Goal: Information Seeking & Learning: Compare options

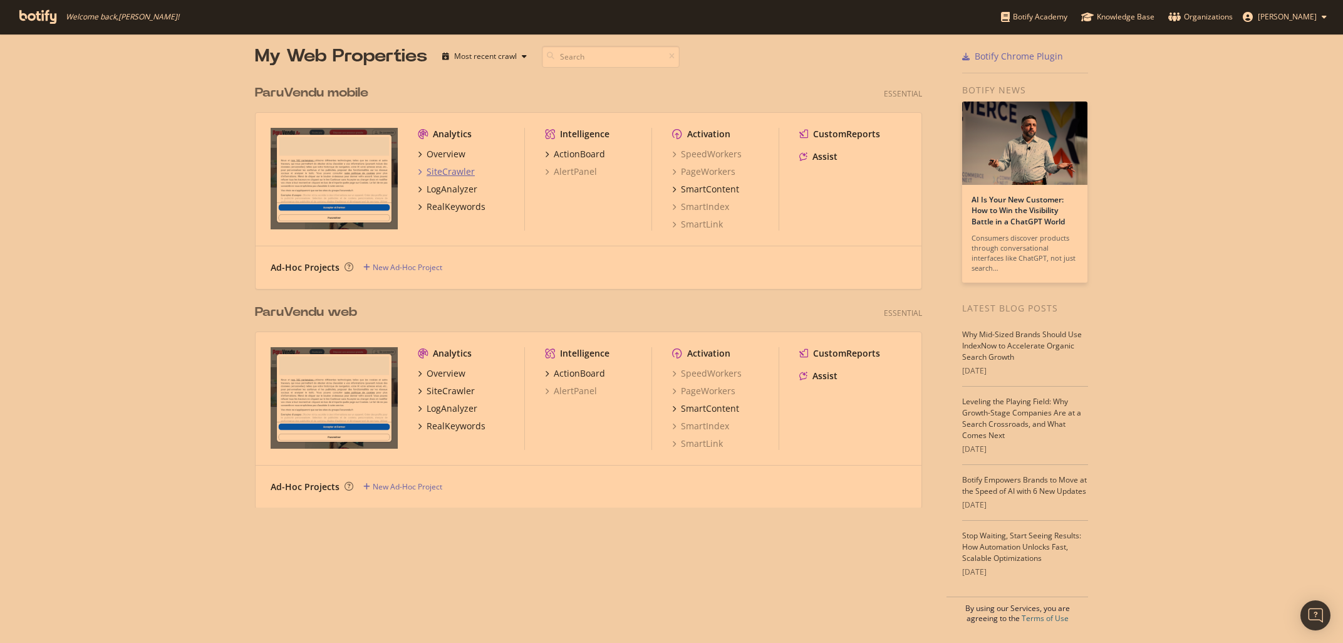
scroll to position [643, 1343]
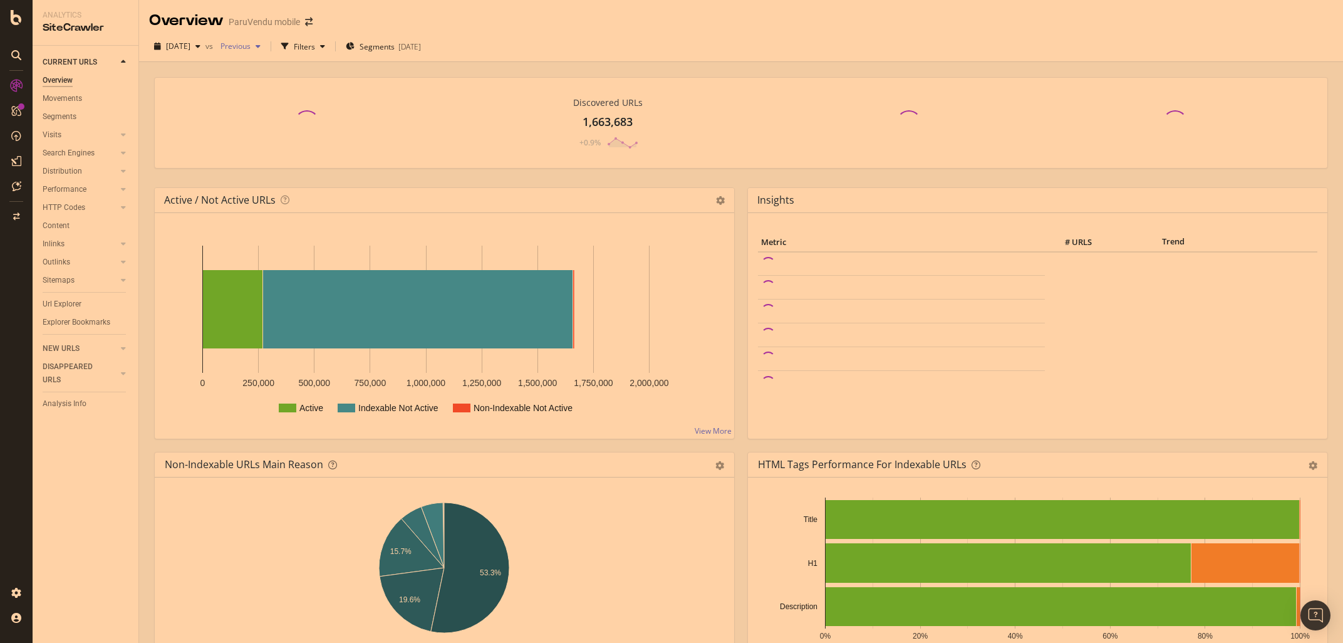
click at [266, 46] on div "button" at bounding box center [258, 47] width 15 height 8
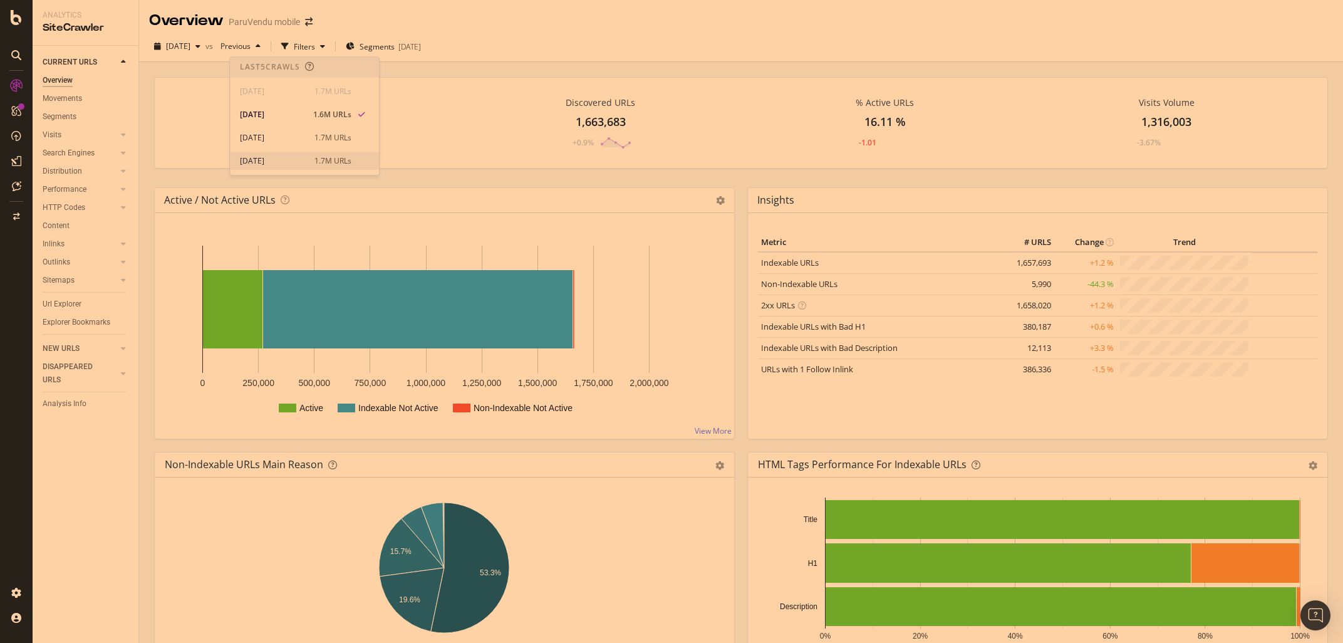
click at [307, 158] on div "2025 Jun. 26th 1.7M URLs" at bounding box center [296, 160] width 112 height 11
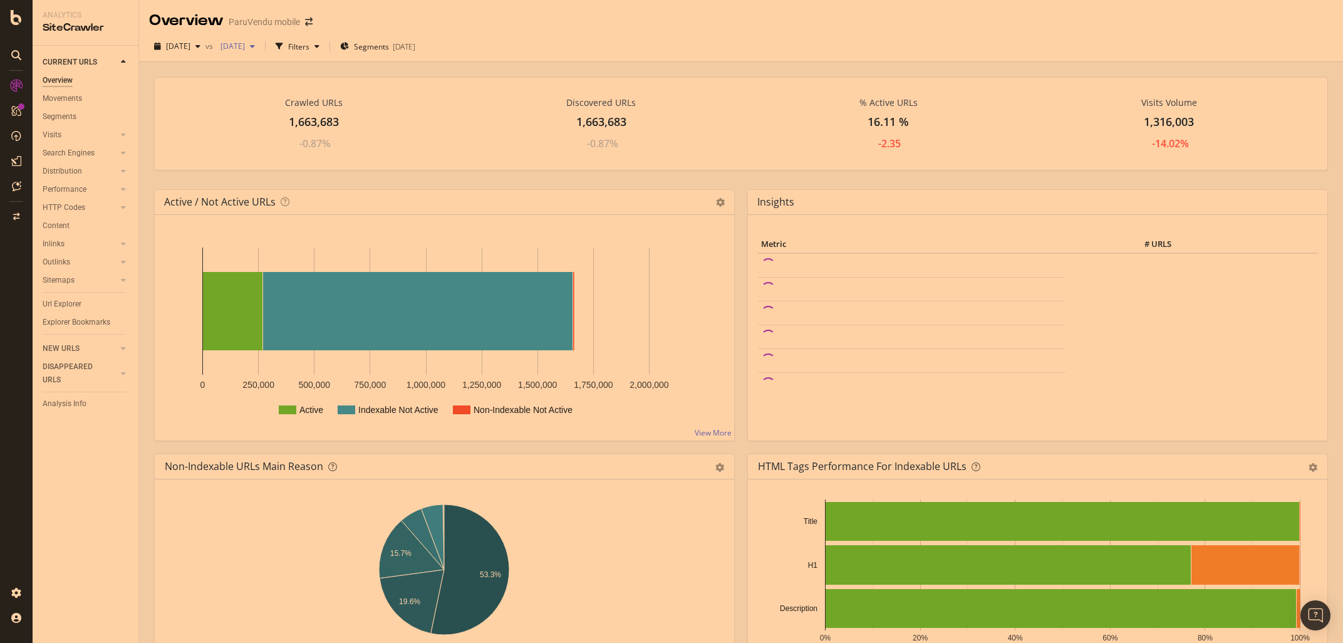
click at [260, 46] on div "button" at bounding box center [252, 47] width 15 height 8
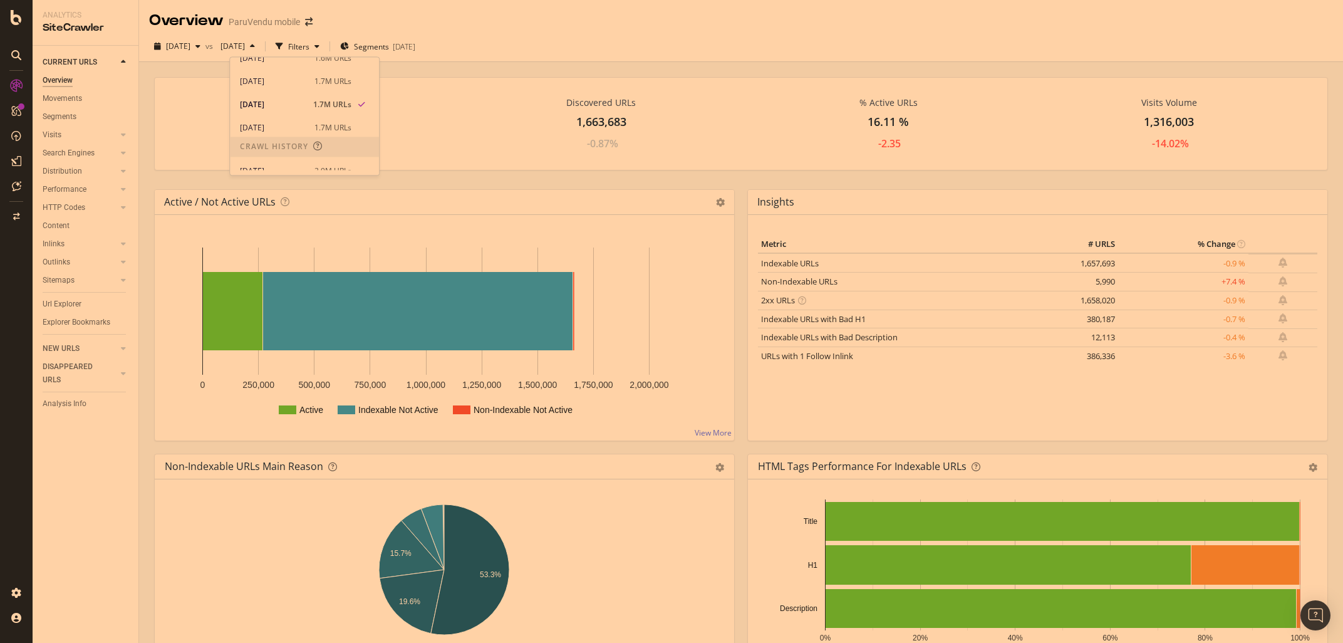
scroll to position [117, 0]
click at [289, 112] on div "2025 May. 2nd" at bounding box center [273, 110] width 67 height 11
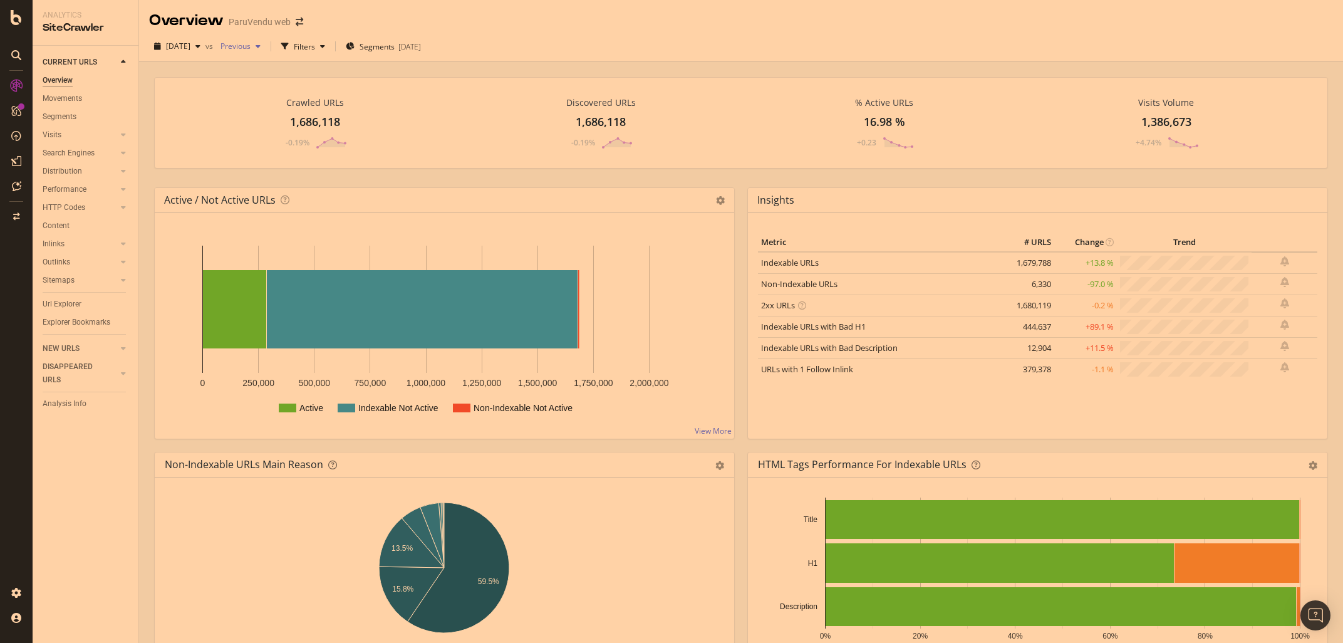
click at [251, 47] on span "Previous" at bounding box center [233, 46] width 35 height 11
click at [283, 157] on div "[DATE]" at bounding box center [272, 160] width 67 height 11
